Goal: Task Accomplishment & Management: Manage account settings

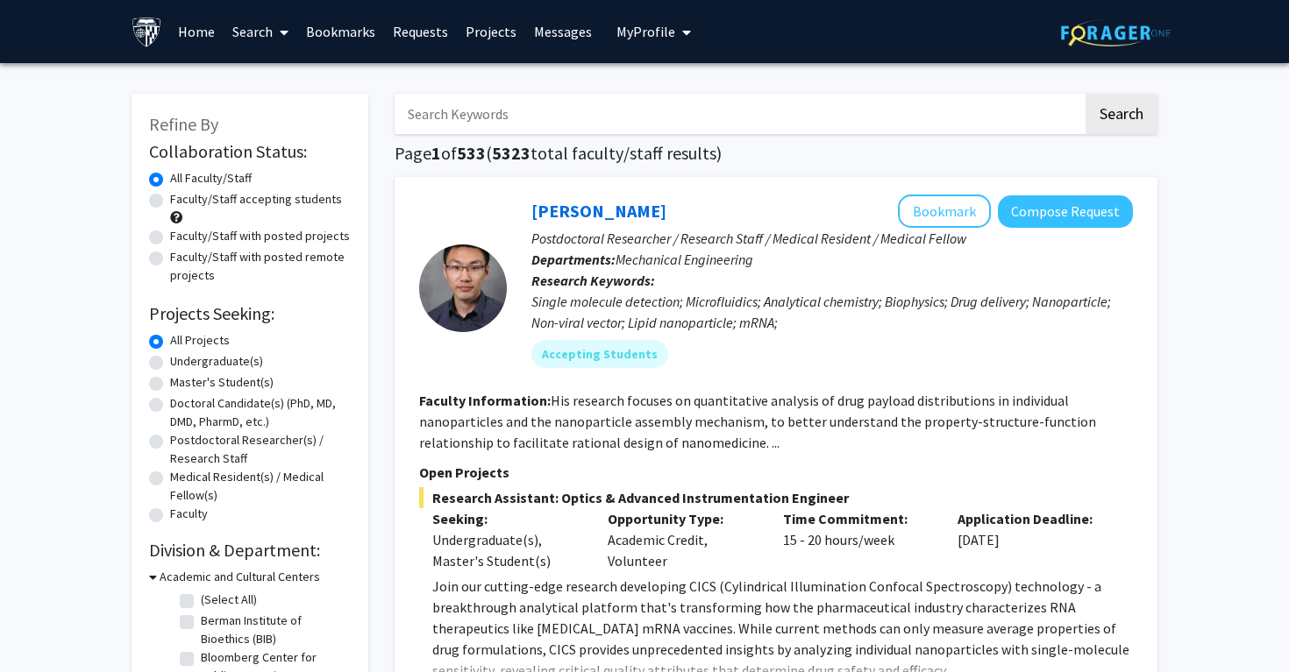
click at [631, 31] on span "My Profile" at bounding box center [645, 32] width 59 height 18
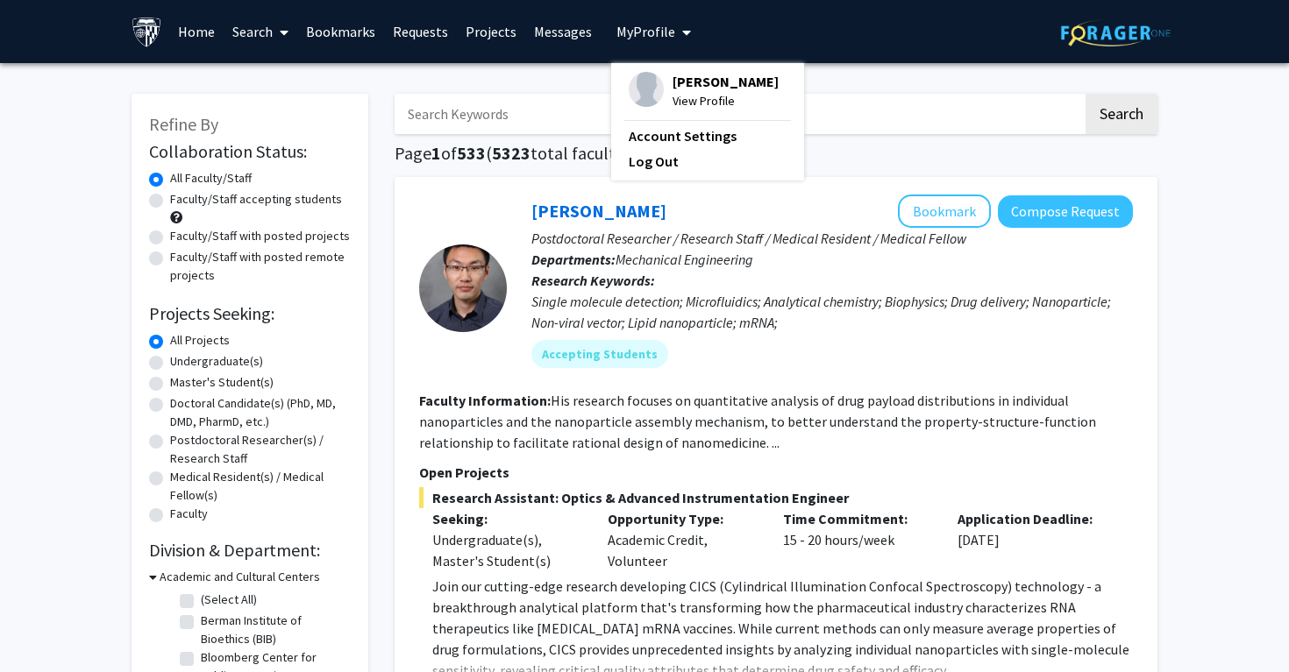
click at [643, 87] on img at bounding box center [646, 89] width 35 height 35
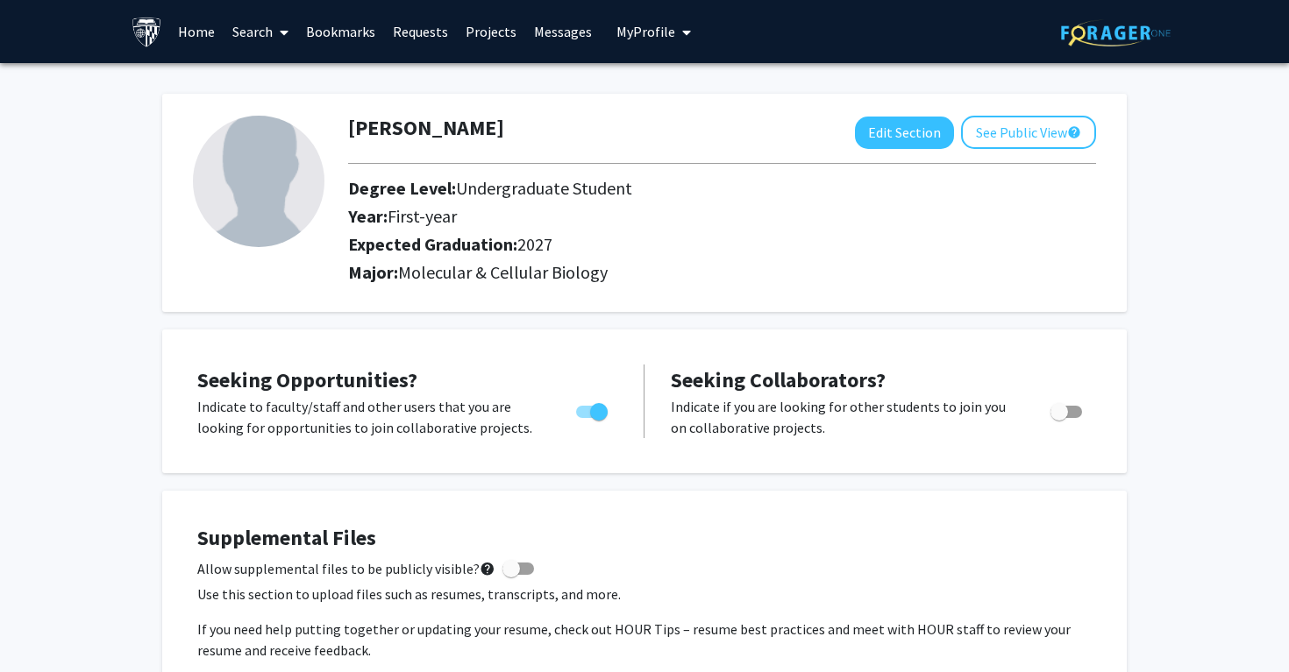
drag, startPoint x: 391, startPoint y: 218, endPoint x: 516, endPoint y: 218, distance: 125.4
click at [516, 218] on h2 "Year: First-year" at bounding box center [673, 216] width 650 height 21
drag, startPoint x: 516, startPoint y: 218, endPoint x: 557, endPoint y: 210, distance: 41.3
click at [516, 218] on h2 "Year: First-year" at bounding box center [673, 216] width 650 height 21
click at [891, 142] on button "Edit Section" at bounding box center [904, 133] width 99 height 32
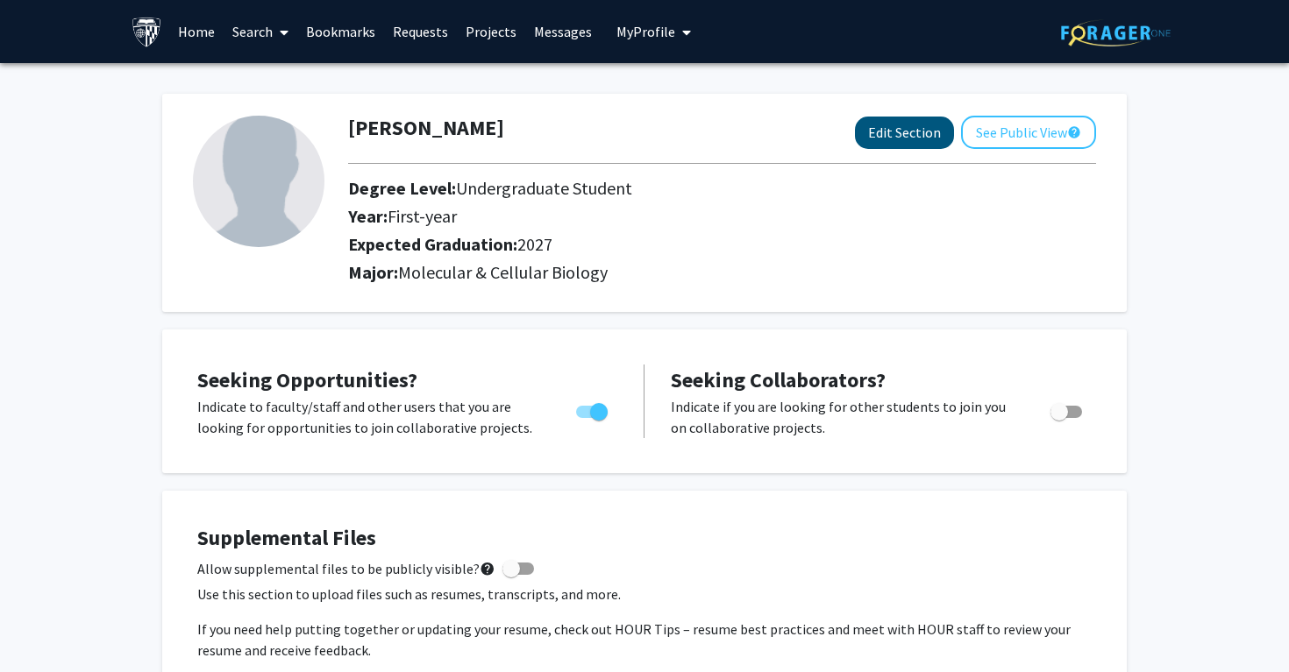
select select "first-year"
select select "2027"
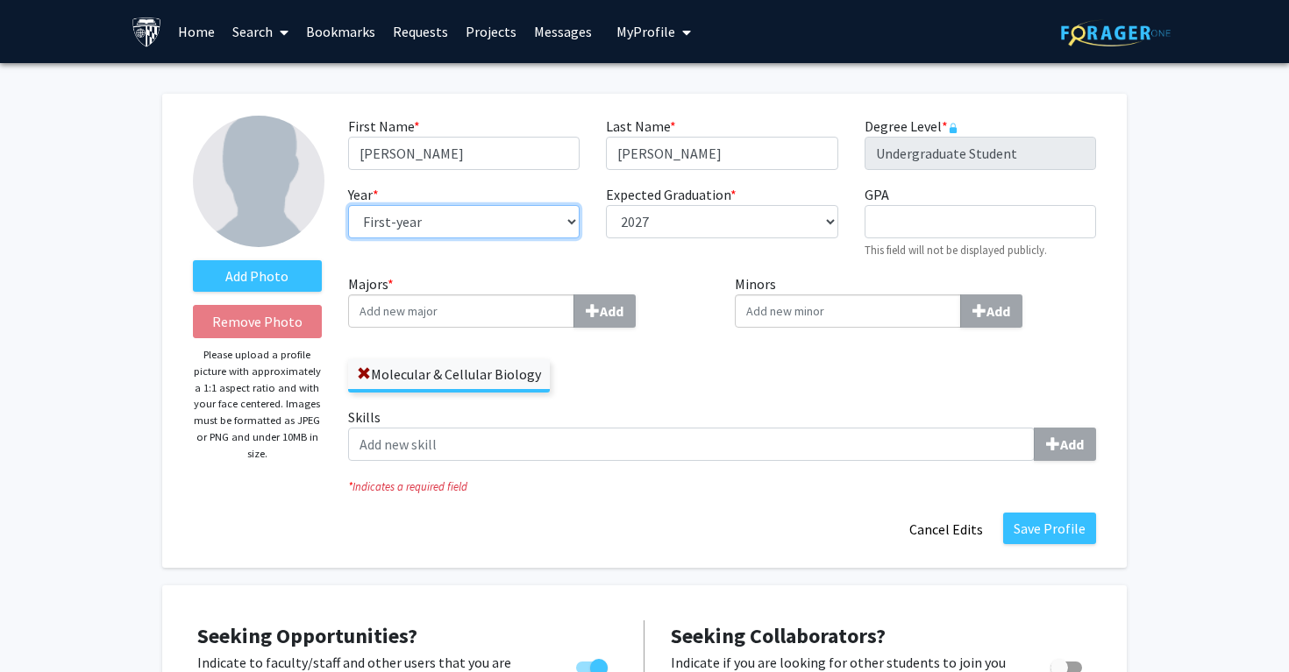
click at [509, 213] on select "--- First-year Sophomore Junior Senior Postbaccalaureate Certificate" at bounding box center [463, 221] width 231 height 33
select select "junior"
click at [574, 298] on input "Minors Add" at bounding box center [461, 311] width 226 height 33
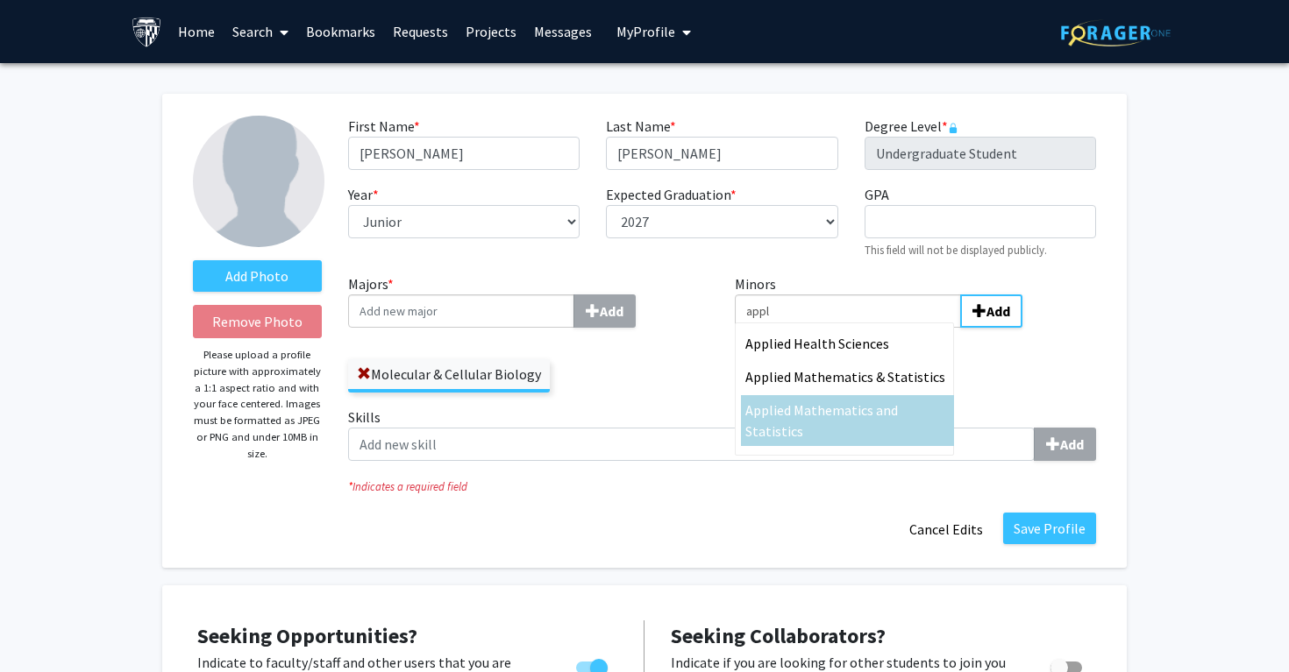
type input "appl"
click at [898, 403] on span "ied Mathematics and Statistics" at bounding box center [821, 421] width 153 height 39
click at [924, 328] on input "appl" at bounding box center [848, 311] width 226 height 33
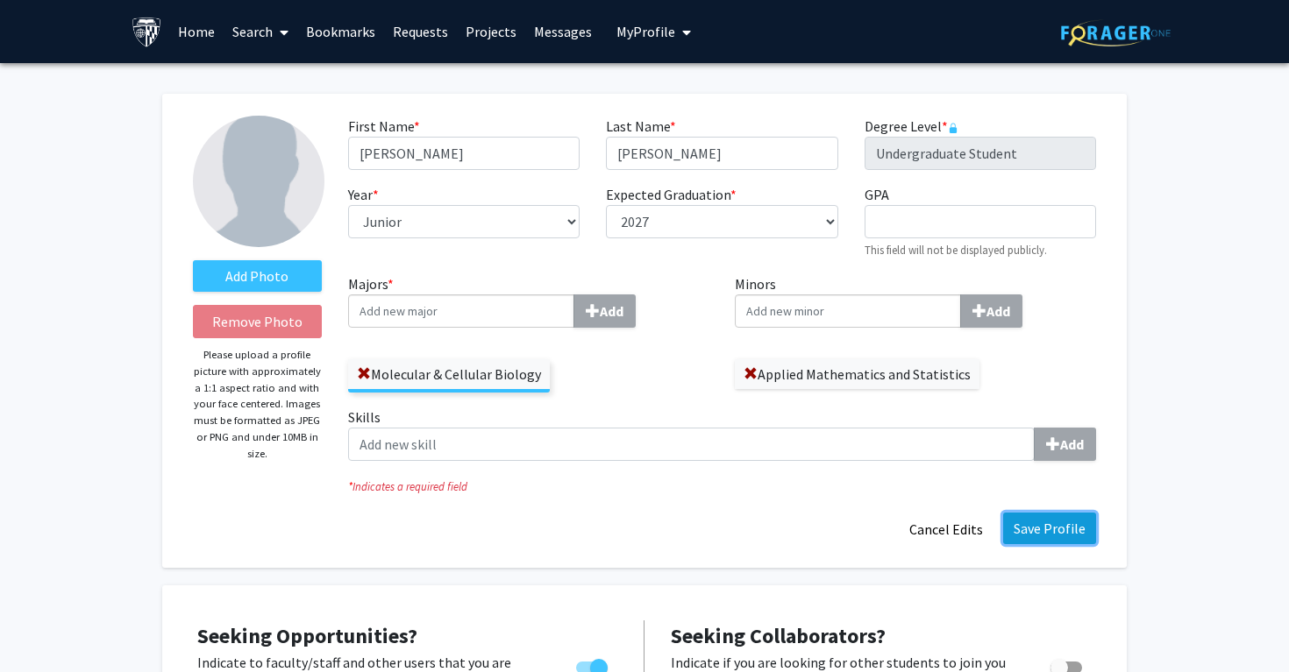
click at [1064, 520] on button "Save Profile" at bounding box center [1049, 529] width 93 height 32
